Goal: Task Accomplishment & Management: Use online tool/utility

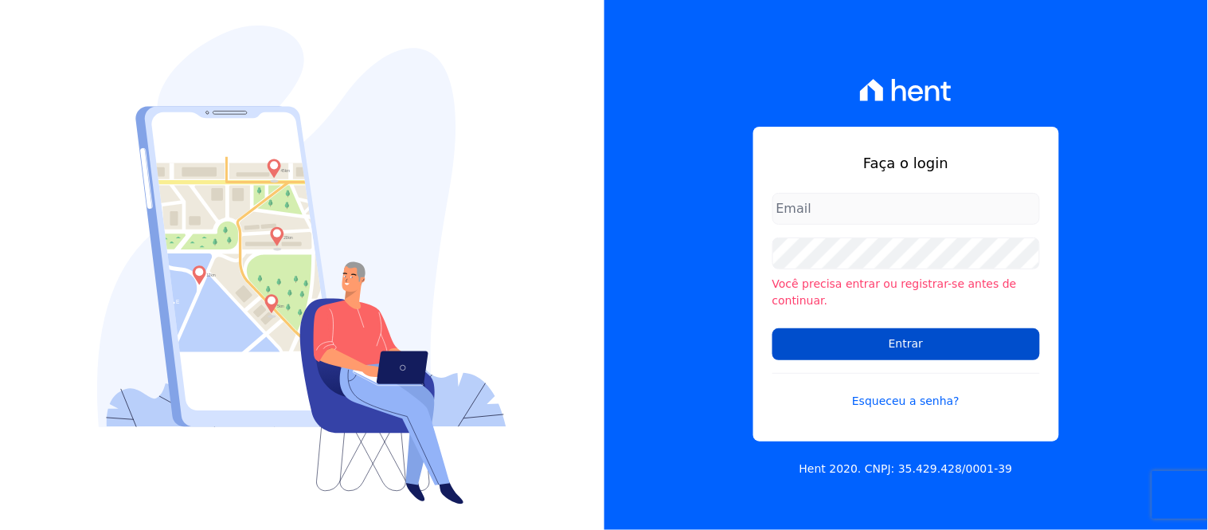
type input "[PERSON_NAME][EMAIL_ADDRESS][PERSON_NAME][DOMAIN_NAME]"
click at [881, 336] on input "Entrar" at bounding box center [906, 344] width 268 height 32
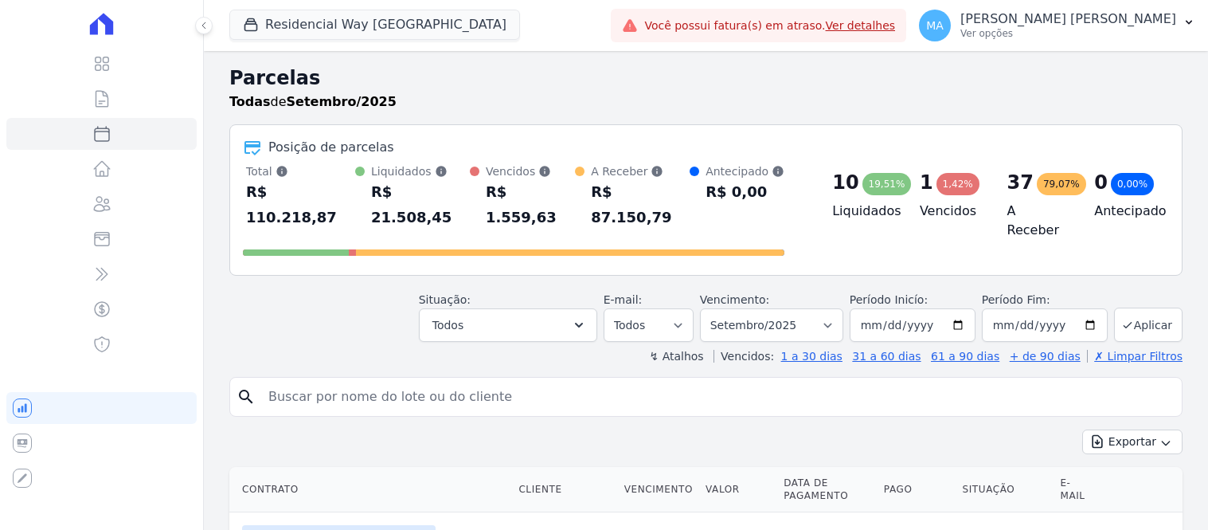
select select
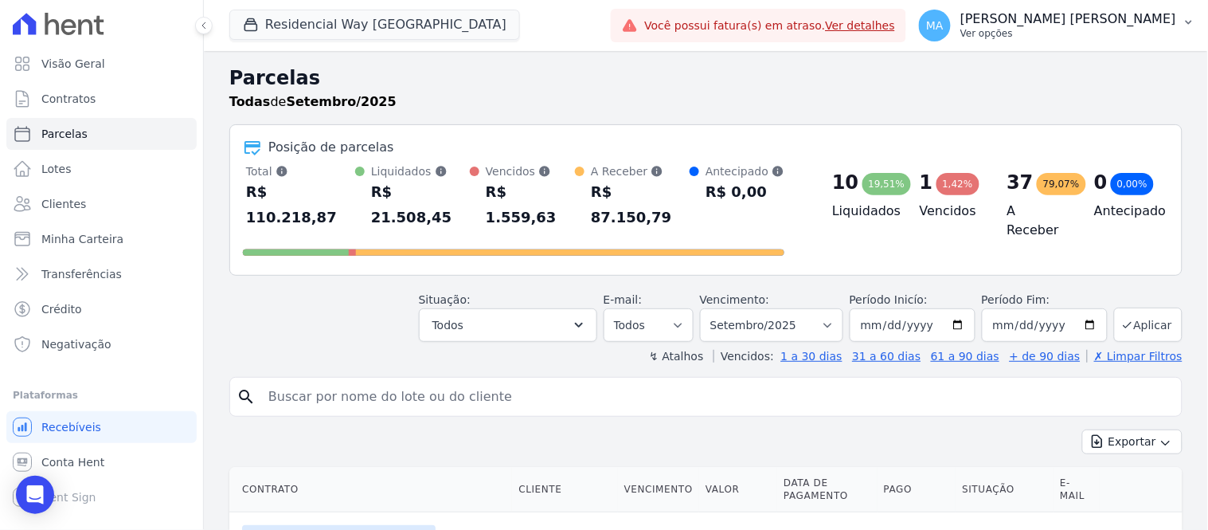
click at [1076, 35] on p "Ver opções" at bounding box center [1068, 33] width 216 height 13
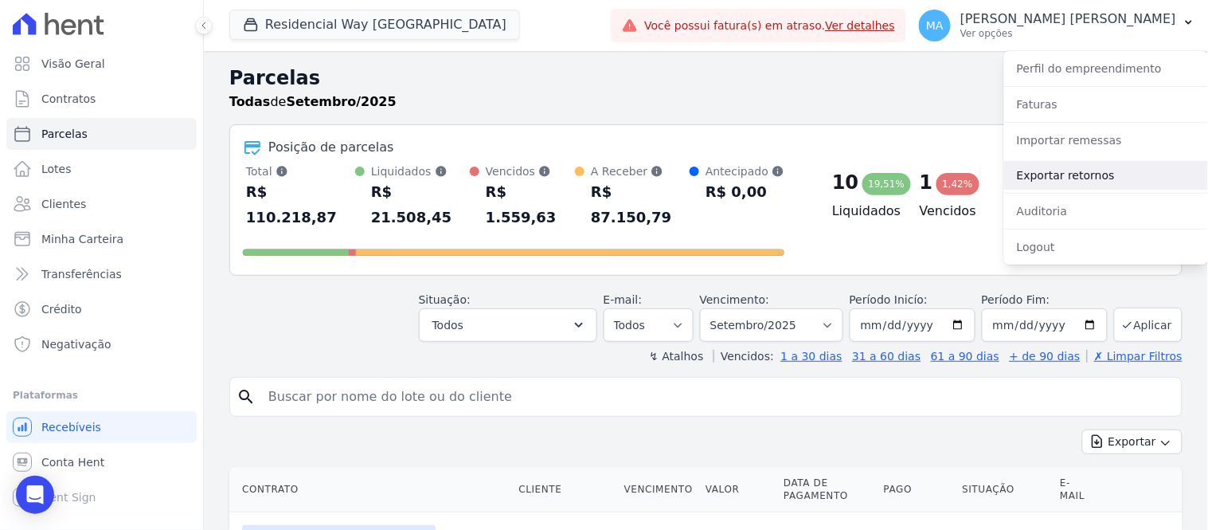
click at [1047, 175] on link "Exportar retornos" at bounding box center [1106, 175] width 204 height 29
